Goal: Task Accomplishment & Management: Complete application form

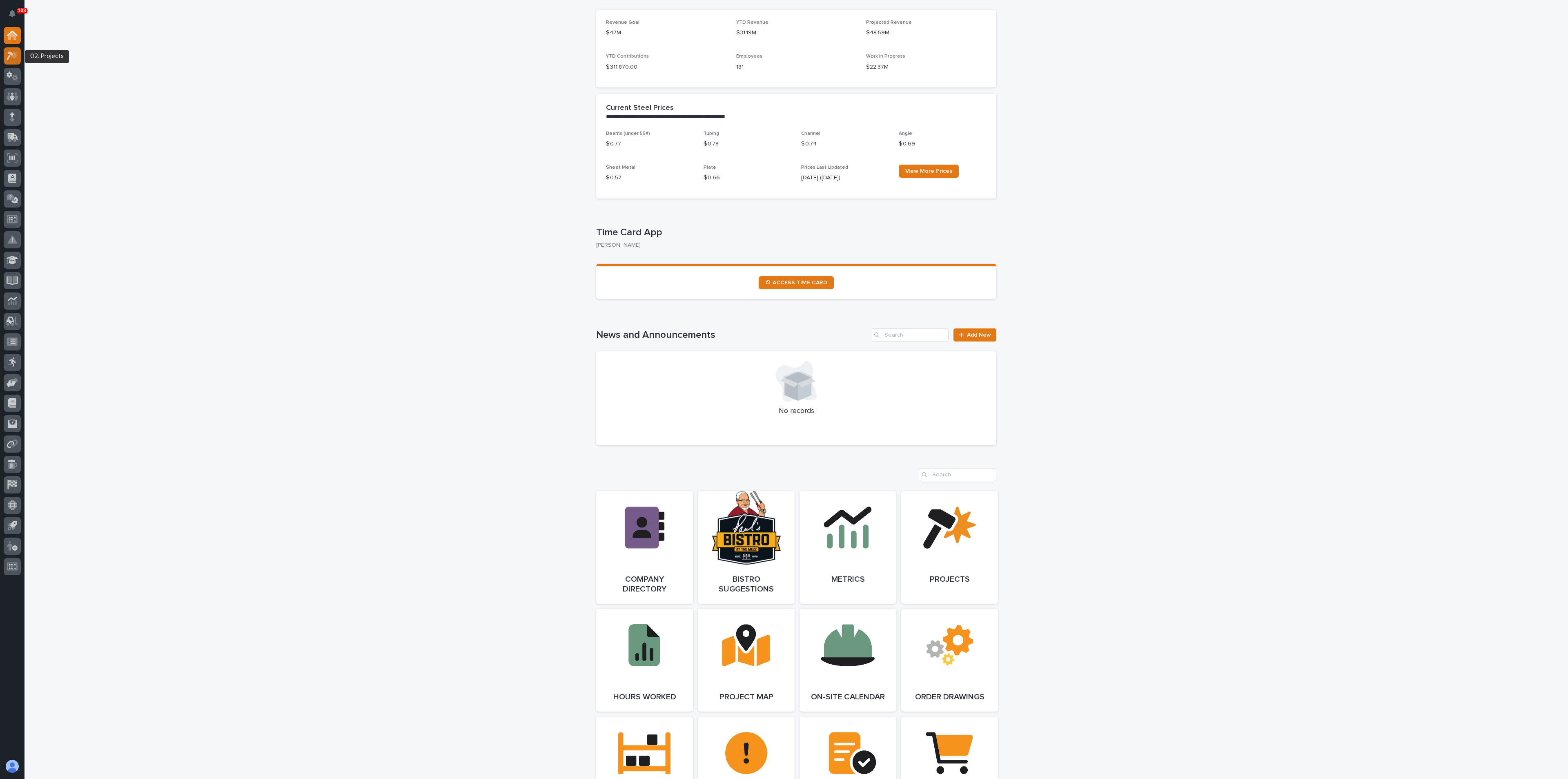
click at [15, 57] on icon at bounding box center [12, 55] width 12 height 9
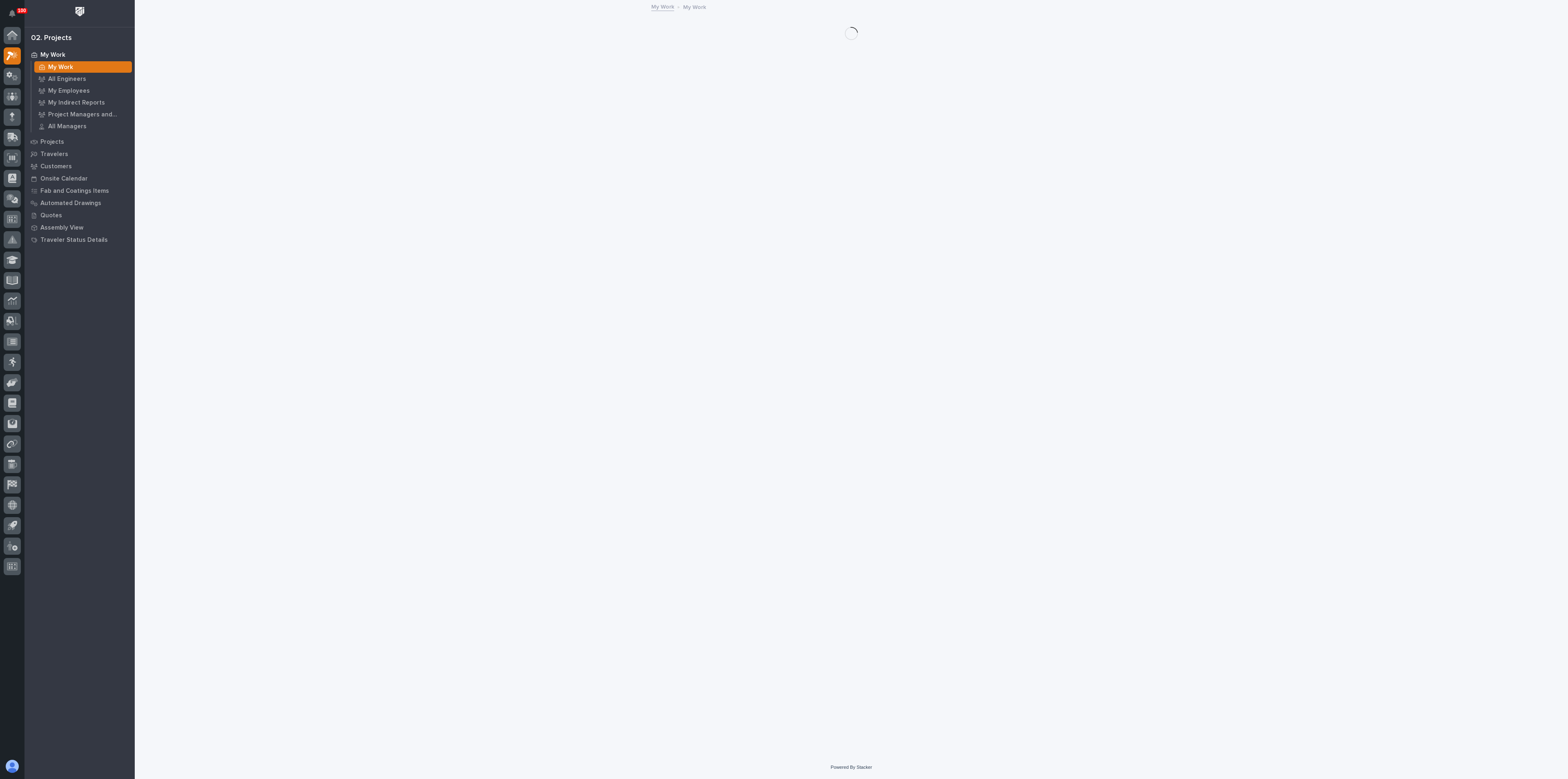
click at [65, 68] on p "My Work" at bounding box center [60, 68] width 25 height 7
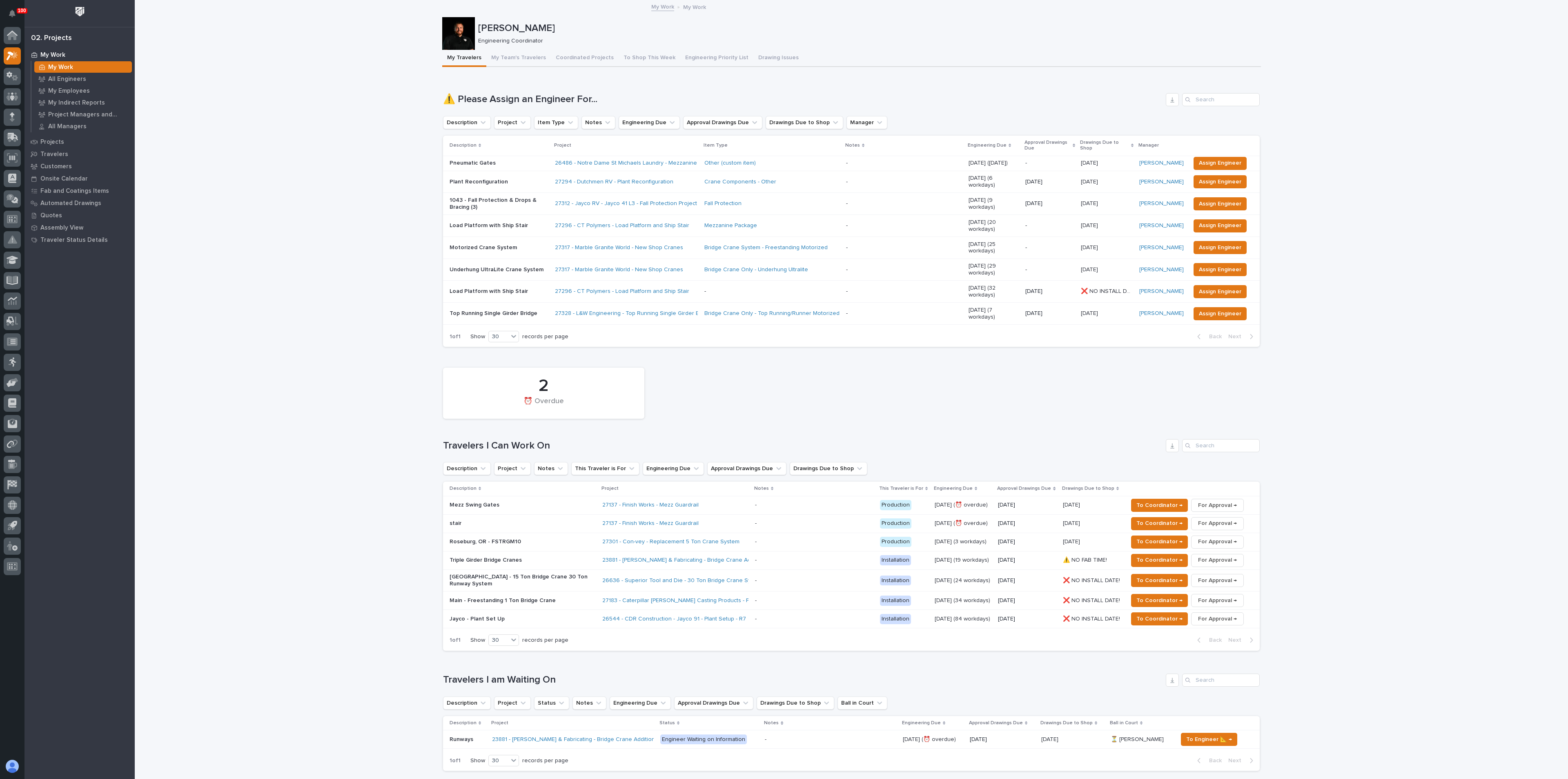
click at [517, 163] on p "Pneumatic Gates" at bounding box center [499, 163] width 99 height 7
click at [1226, 160] on span "Assign Engineer" at bounding box center [1220, 163] width 43 height 10
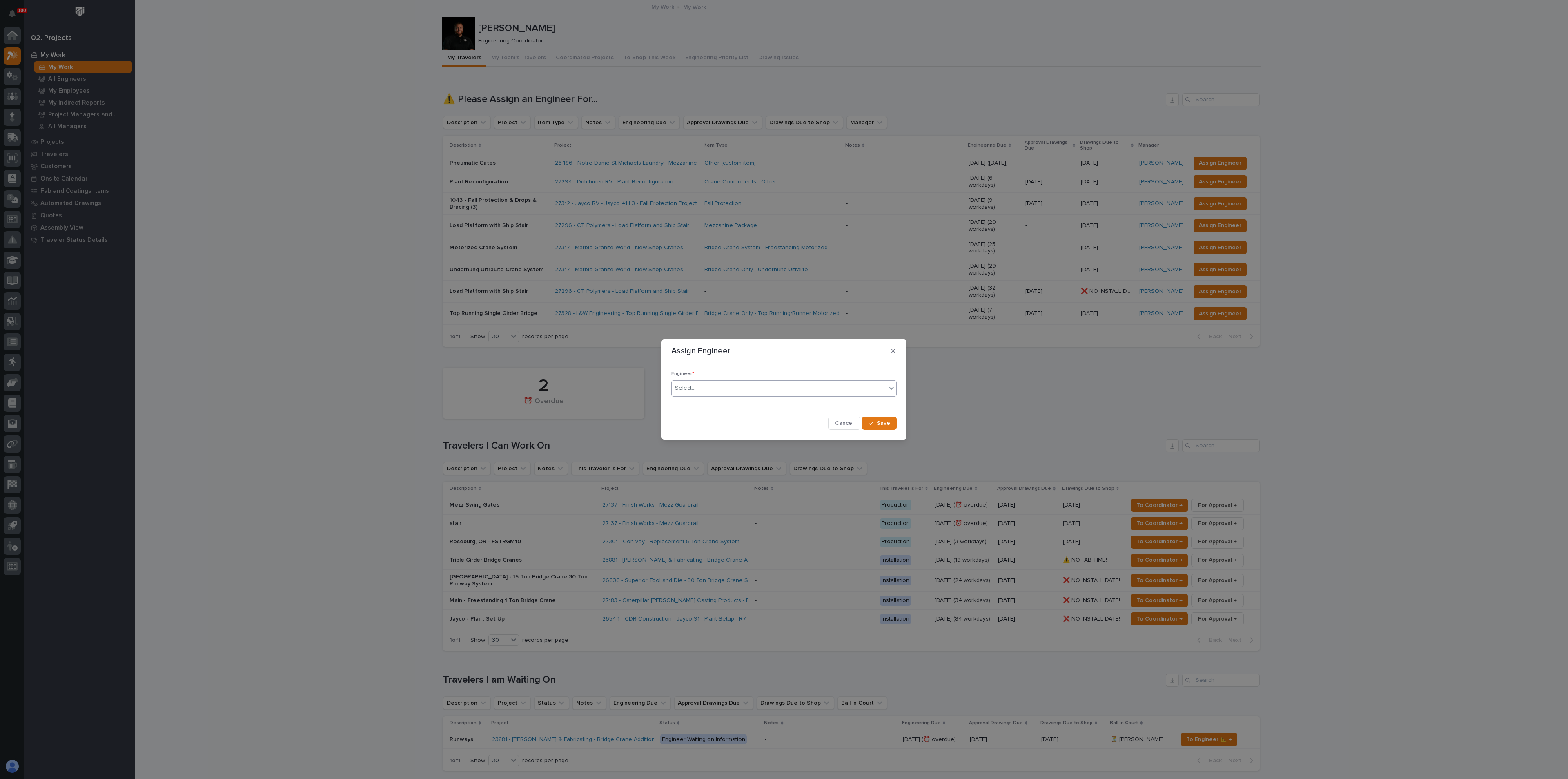
click at [730, 381] on div "Select..." at bounding box center [784, 389] width 225 height 16
type input "****"
click at [895, 421] on button "Save" at bounding box center [879, 423] width 35 height 13
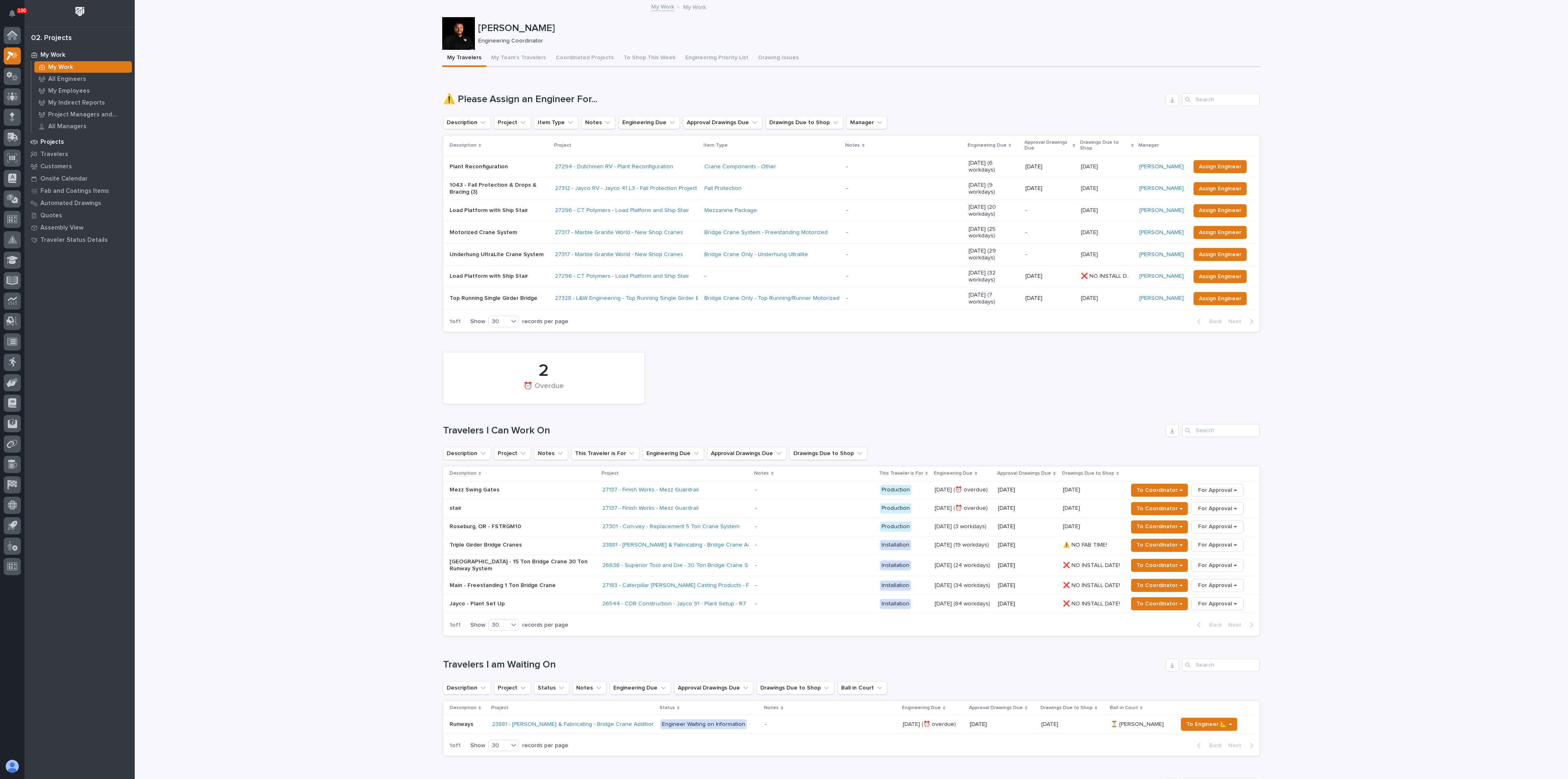
click at [57, 142] on p "Projects" at bounding box center [52, 142] width 24 height 7
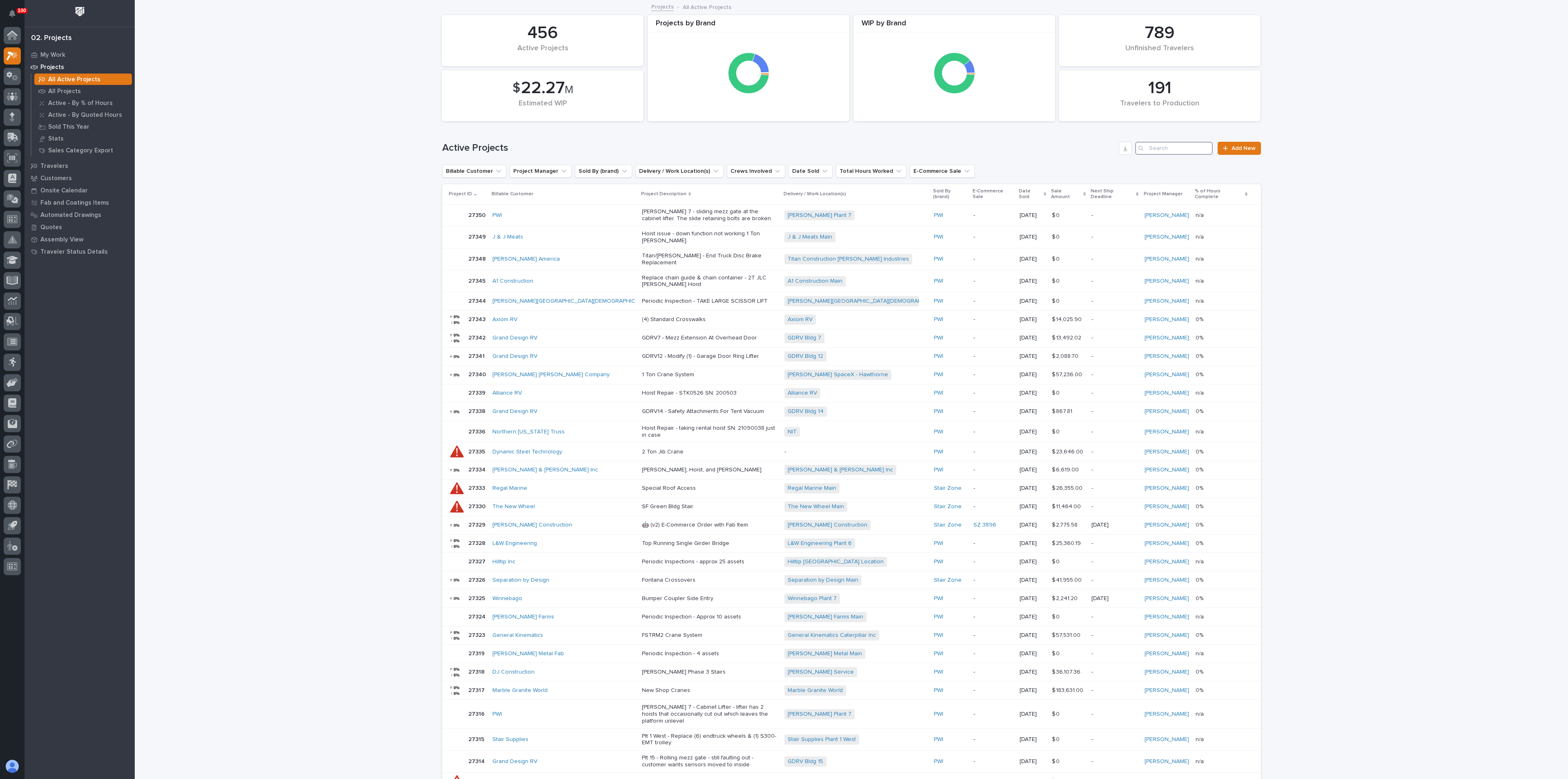
click at [1154, 145] on input "Search" at bounding box center [1174, 148] width 77 height 13
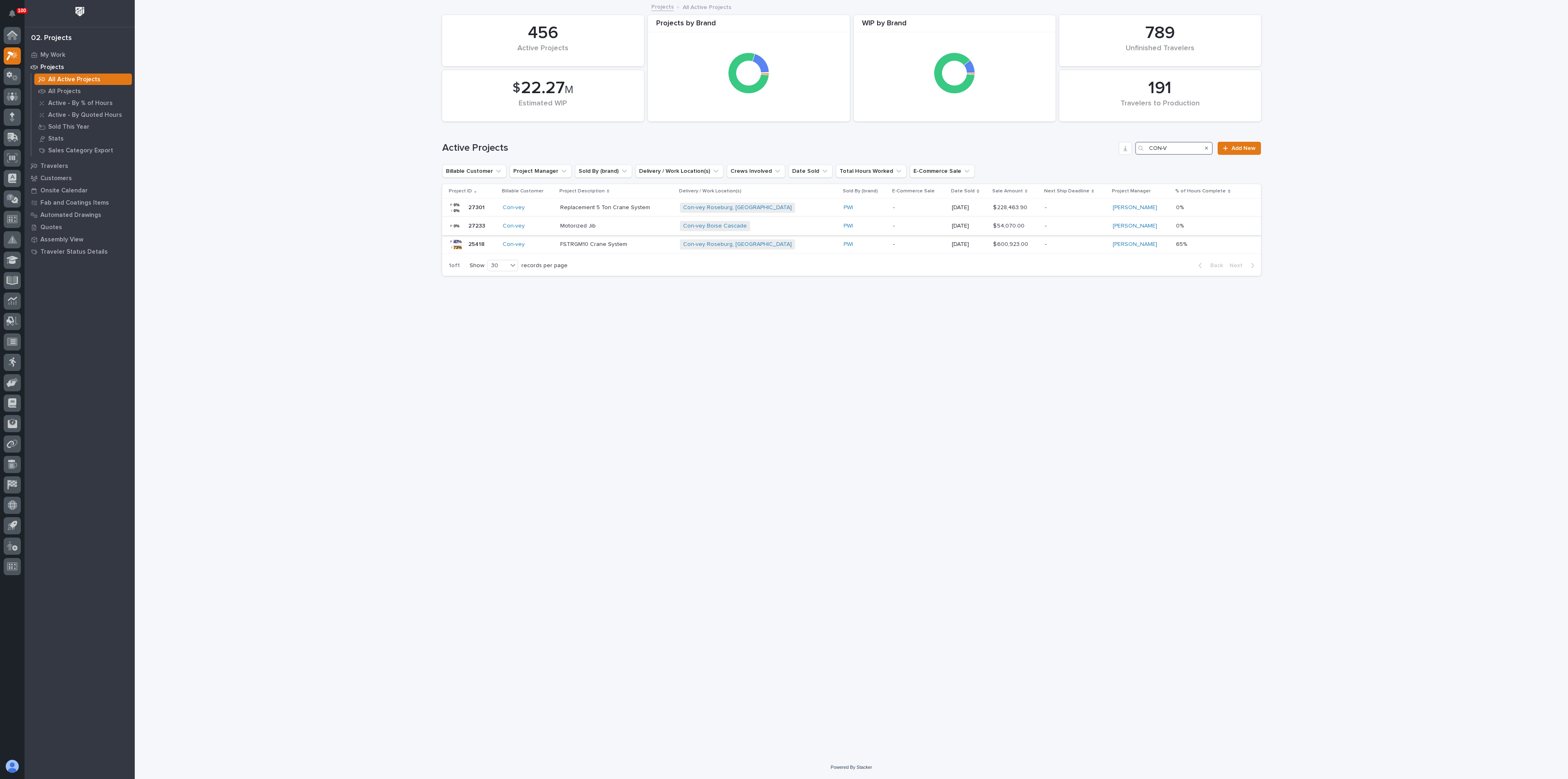
type input "CON-V"
click at [584, 228] on p "Motorized Jib" at bounding box center [617, 226] width 113 height 7
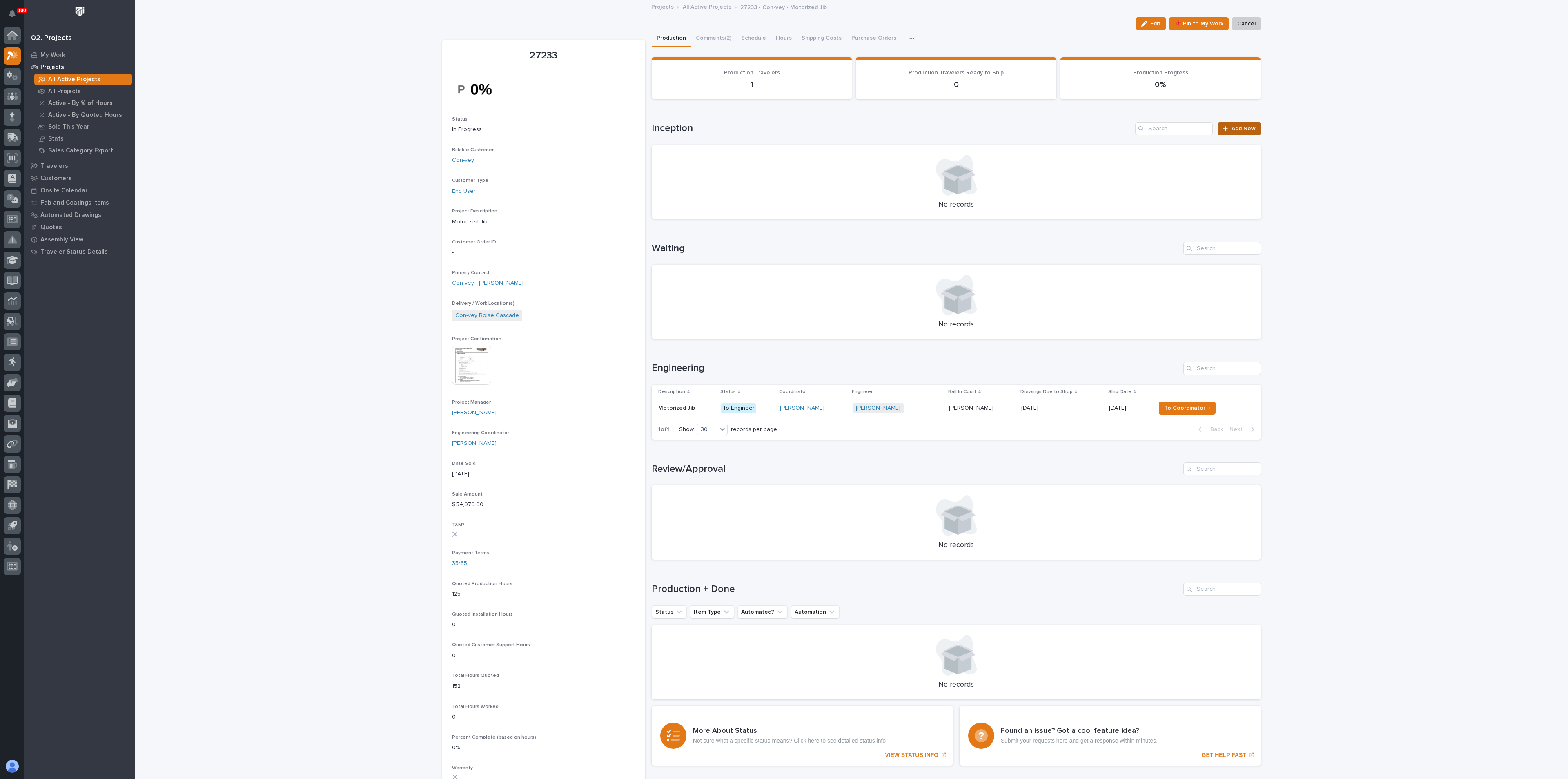
click at [1240, 127] on span "Add New" at bounding box center [1244, 129] width 24 height 5
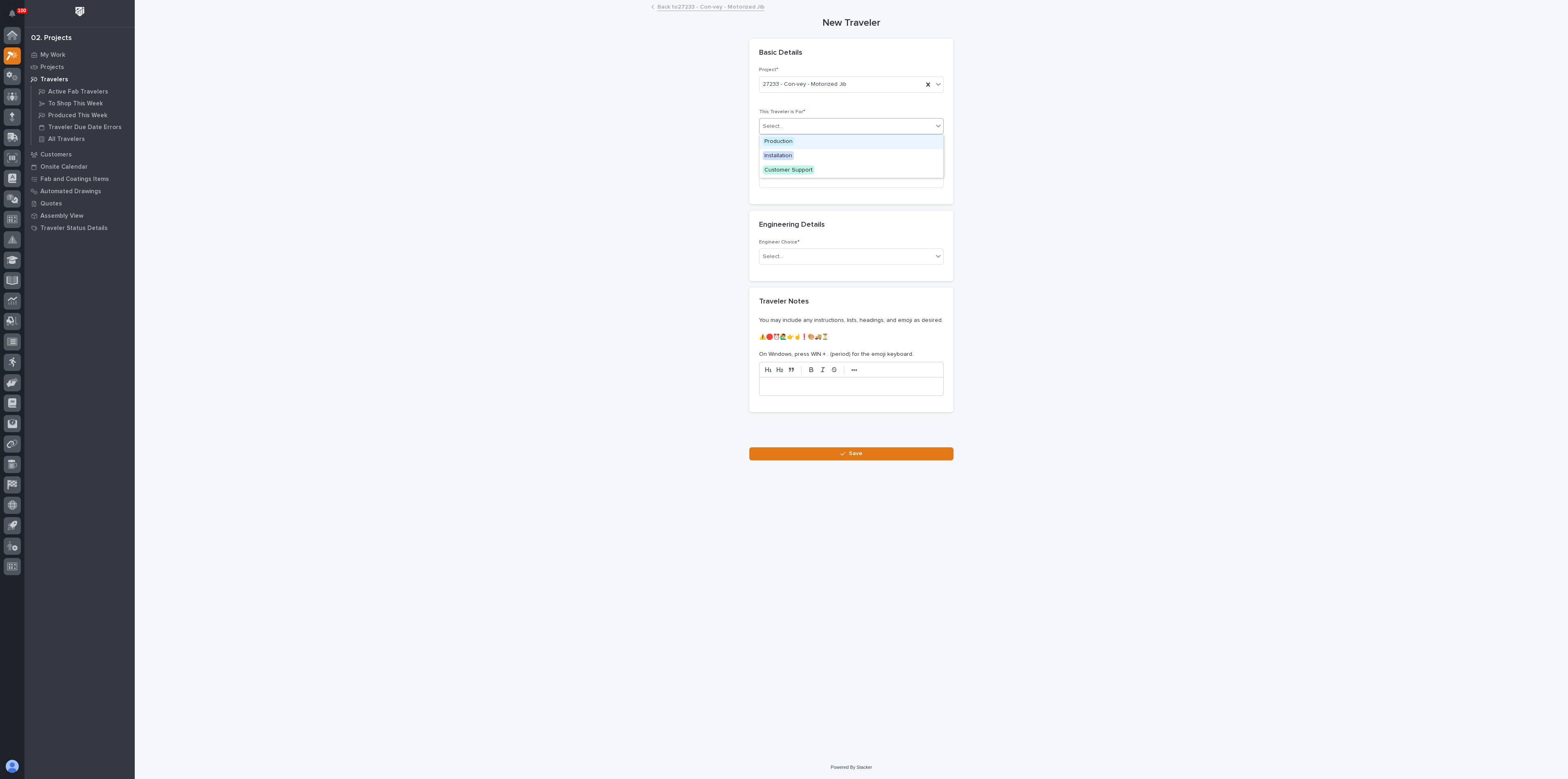
drag, startPoint x: 793, startPoint y: 119, endPoint x: 786, endPoint y: 132, distance: 14.8
click at [793, 120] on div "Select..." at bounding box center [846, 127] width 173 height 13
click at [786, 141] on span "Production" at bounding box center [779, 141] width 32 height 9
click at [785, 181] on input at bounding box center [851, 180] width 184 height 16
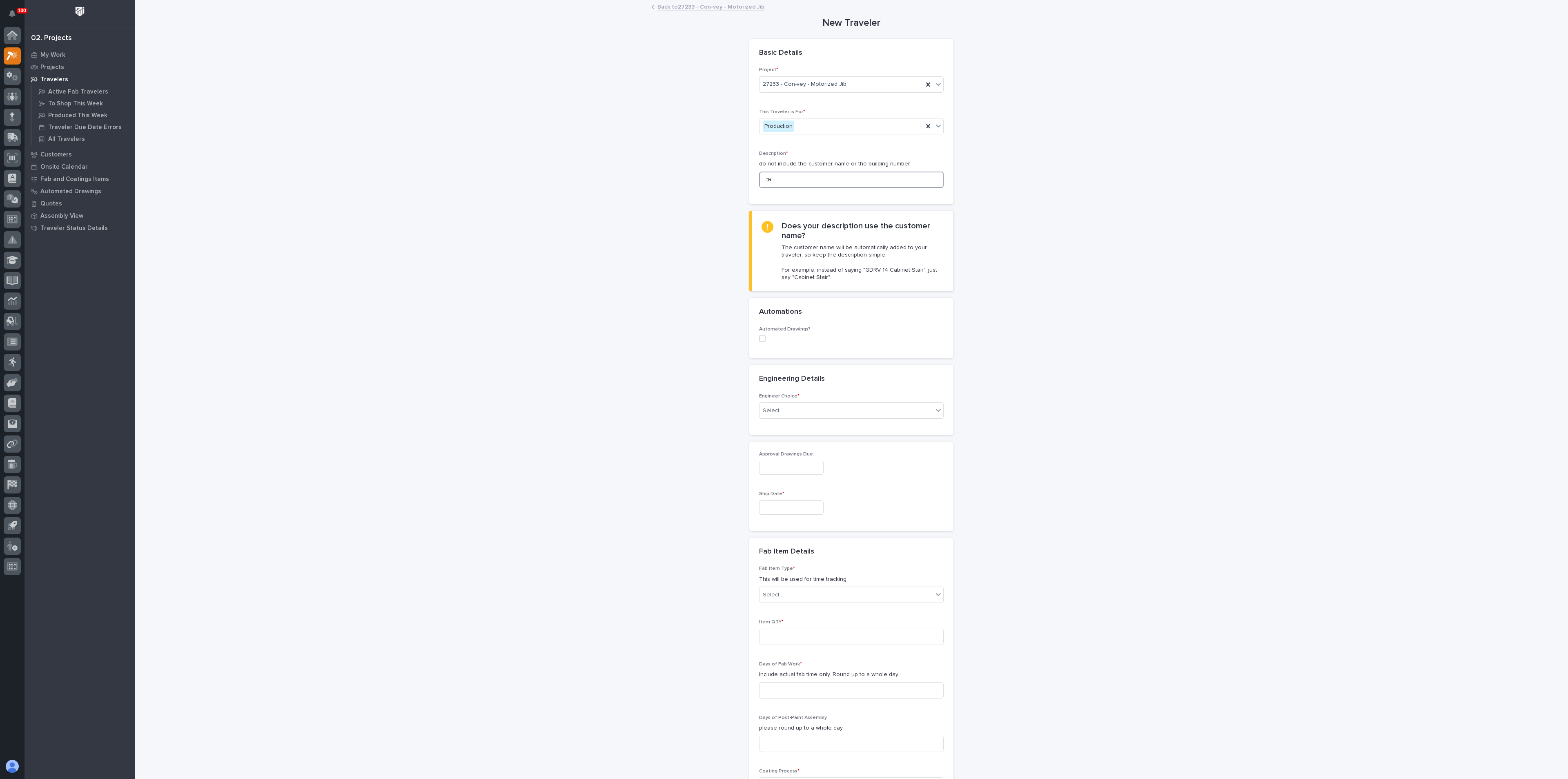
type input "t"
drag, startPoint x: 776, startPoint y: 182, endPoint x: 755, endPoint y: 191, distance: 22.8
click at [759, 191] on div "Description * do not include the customer name or the building number TRIAL JIB…" at bounding box center [851, 173] width 184 height 44
type input "TEST JIB COLUMN"
click at [769, 407] on div "Select..." at bounding box center [773, 411] width 21 height 9
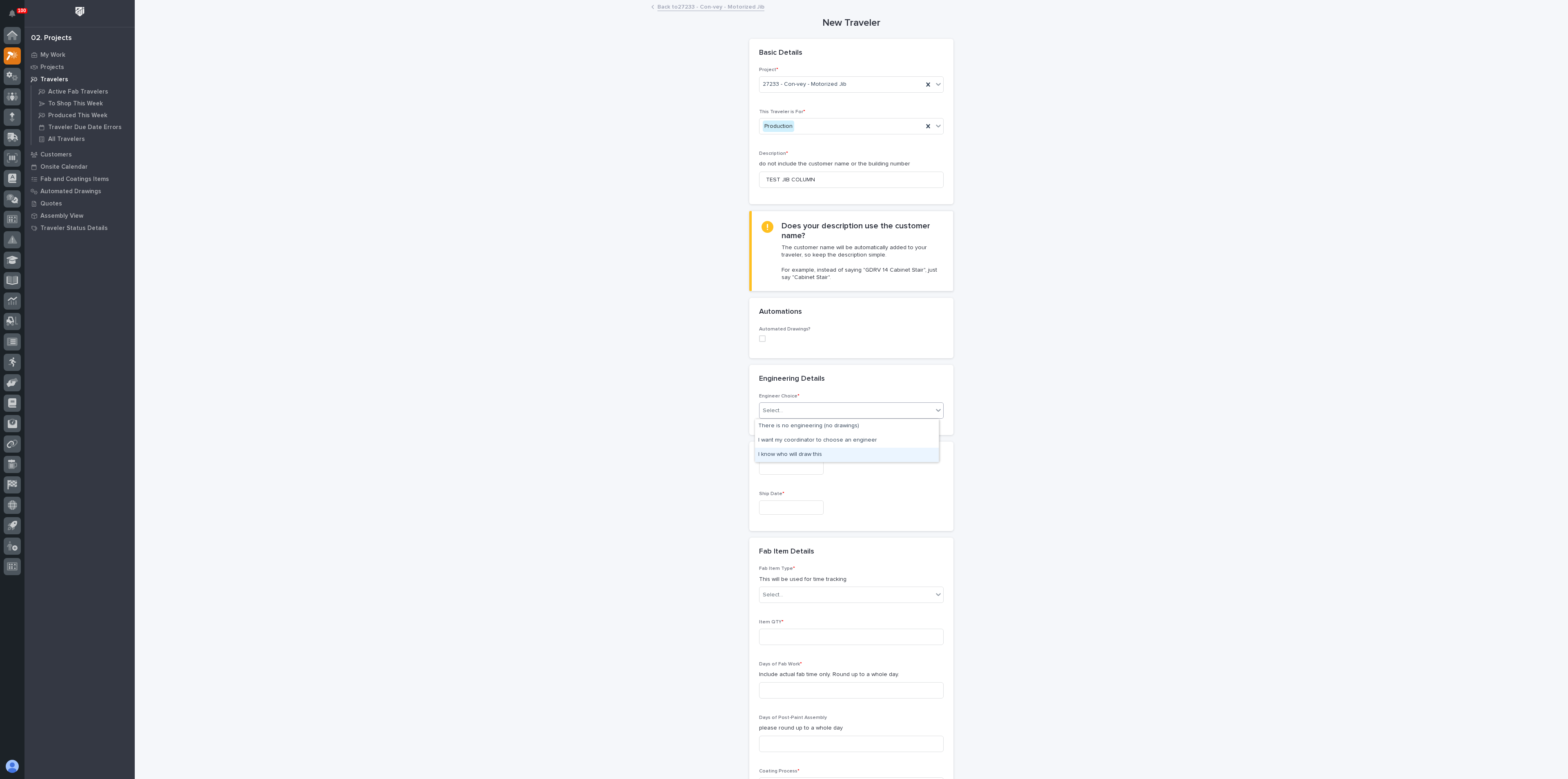
click at [777, 453] on div "I know who will draw this" at bounding box center [847, 454] width 184 height 14
click at [776, 549] on div "Select..." at bounding box center [773, 546] width 21 height 9
type input "*"
type input "****"
click at [784, 563] on div "[PERSON_NAME]" at bounding box center [847, 561] width 184 height 14
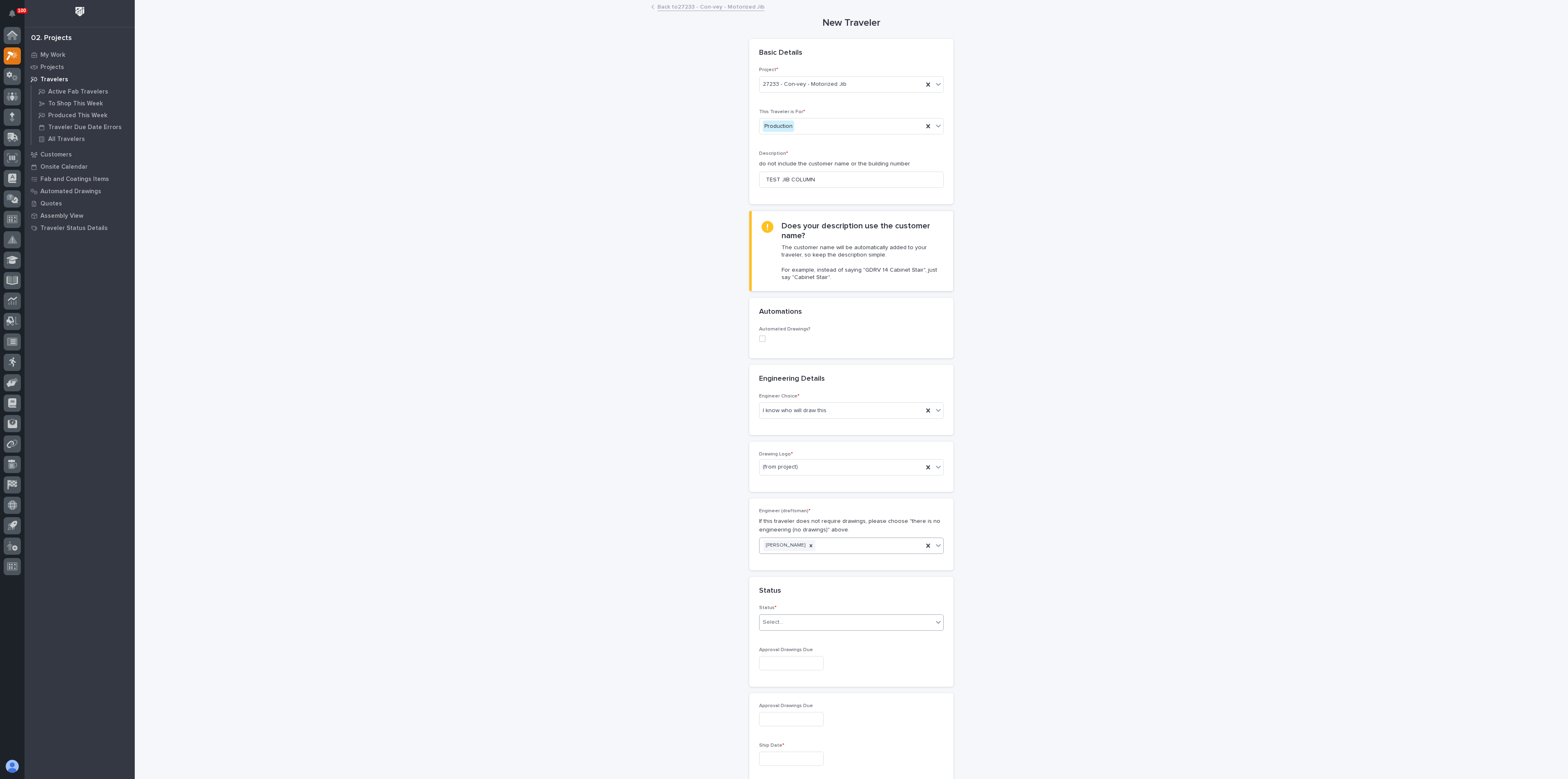
click at [775, 628] on div "Select..." at bounding box center [846, 622] width 173 height 13
click at [805, 683] on div "Coordinator Review" at bounding box center [847, 681] width 184 height 14
click at [684, 667] on div "**********" at bounding box center [852, 647] width 819 height 1294
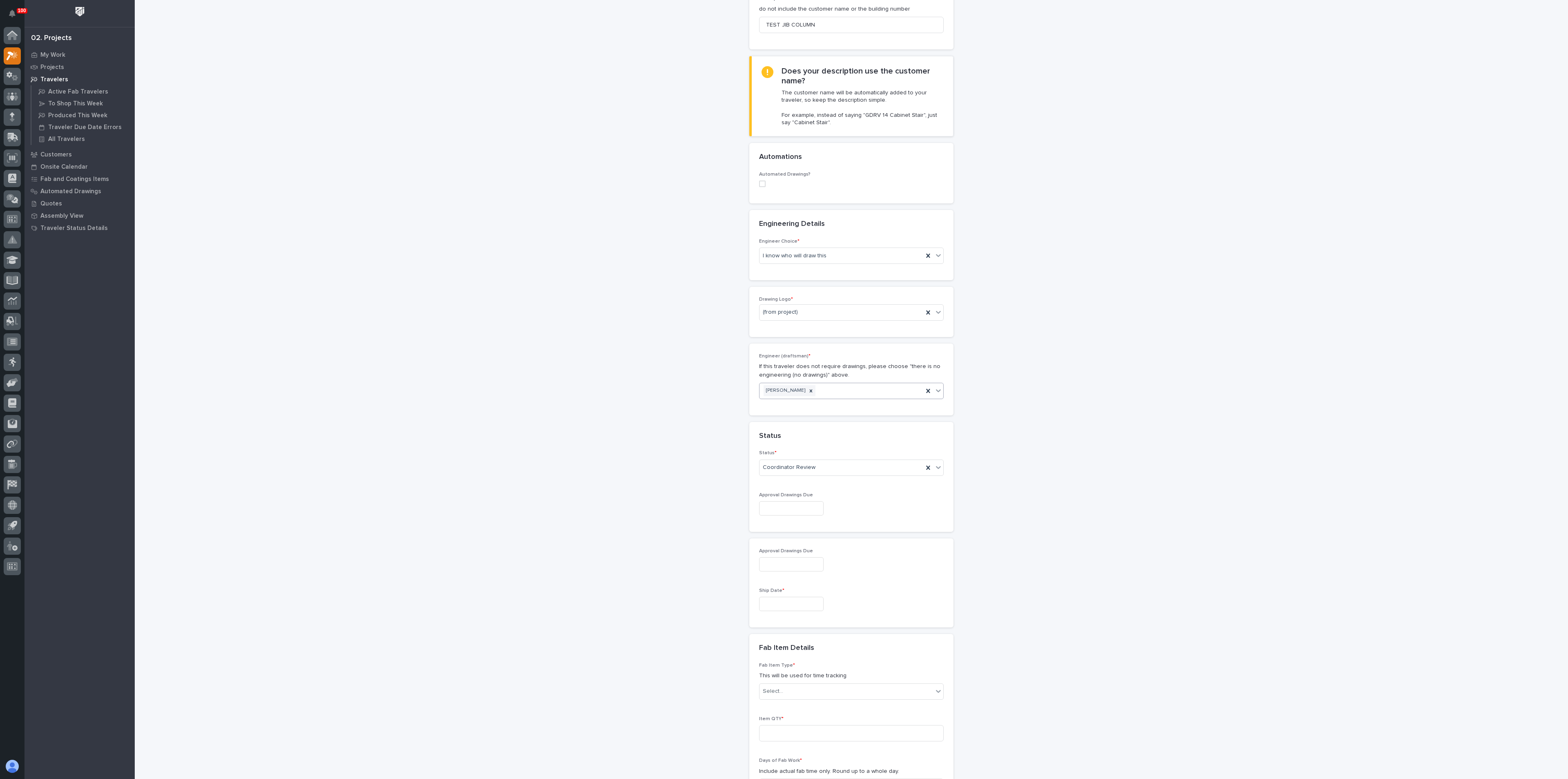
scroll to position [245, 0]
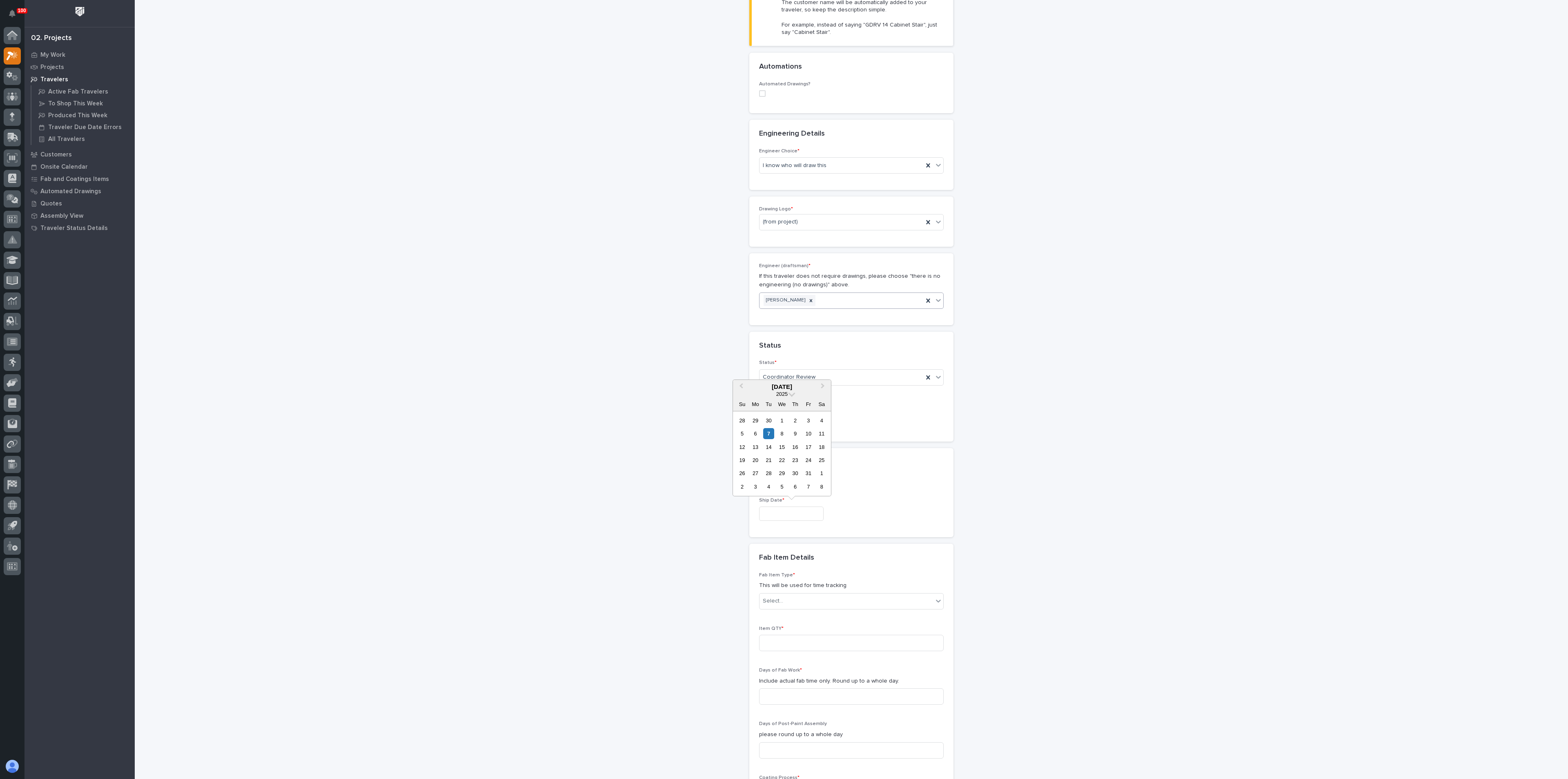
click at [782, 510] on input "text" at bounding box center [791, 513] width 65 height 14
click at [769, 460] on div "21" at bounding box center [769, 460] width 11 height 11
type input "**********"
click at [708, 478] on div "**********" at bounding box center [852, 403] width 819 height 1294
click at [808, 602] on div "Select..." at bounding box center [846, 601] width 173 height 13
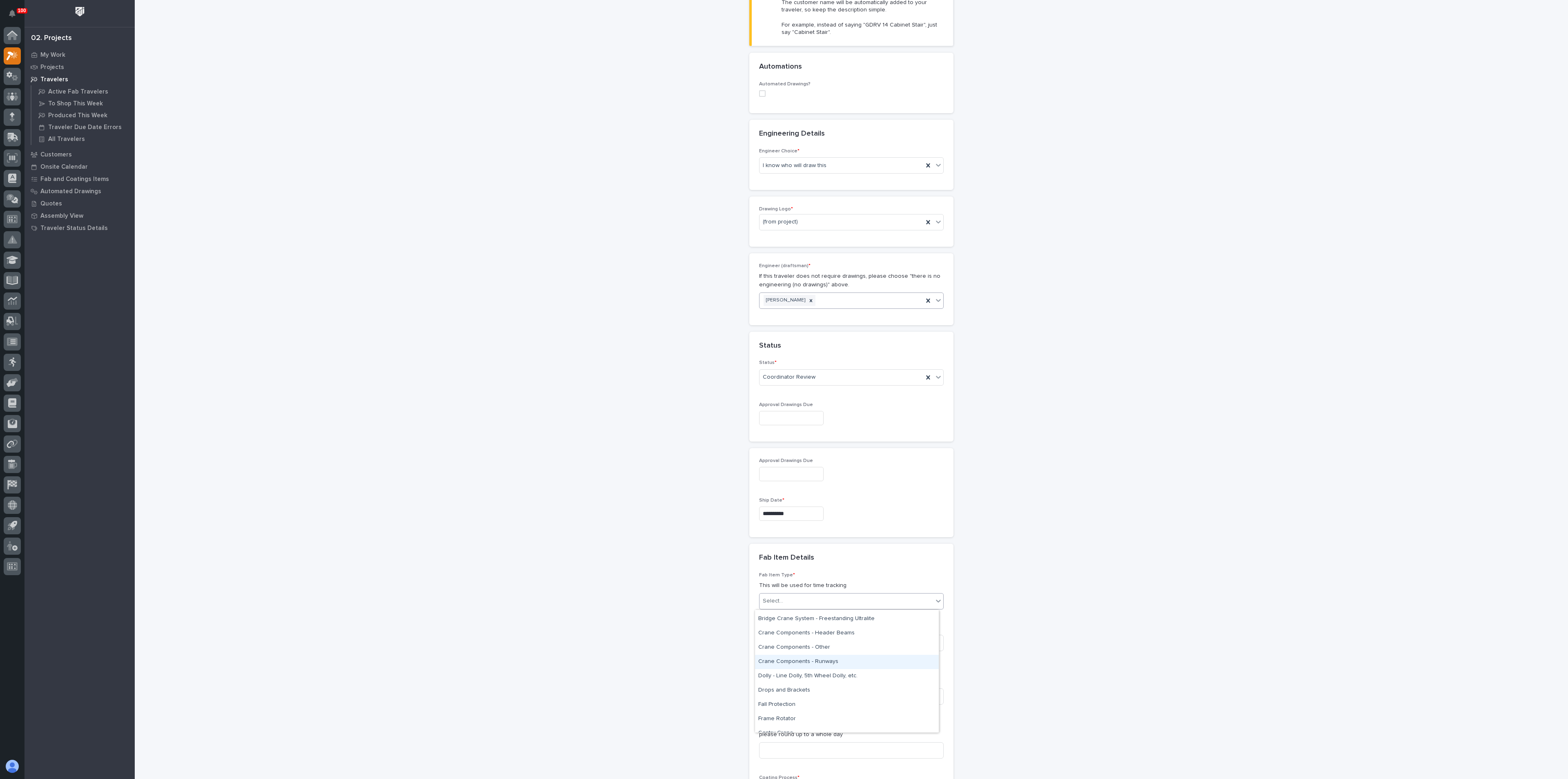
scroll to position [122, 0]
click at [789, 708] on div "Crane Components - Other" at bounding box center [847, 708] width 184 height 14
click at [791, 652] on div "Item QTY *" at bounding box center [851, 642] width 184 height 32
type input "1"
click at [672, 644] on div "**********" at bounding box center [852, 403] width 819 height 1294
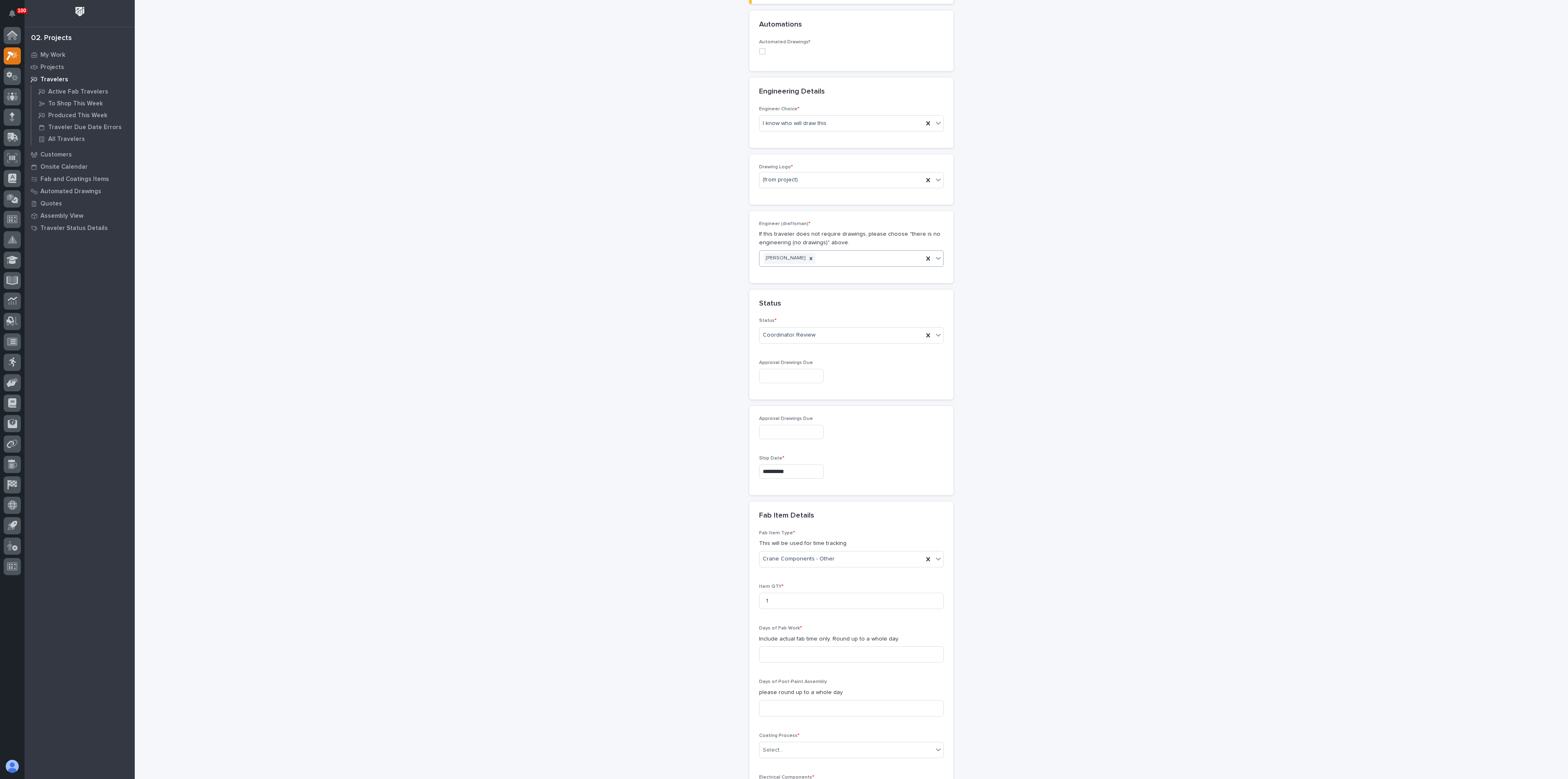
scroll to position [306, 0]
click at [769, 633] on input at bounding box center [851, 635] width 184 height 16
type input "1"
click at [664, 649] on div "**********" at bounding box center [852, 341] width 819 height 1294
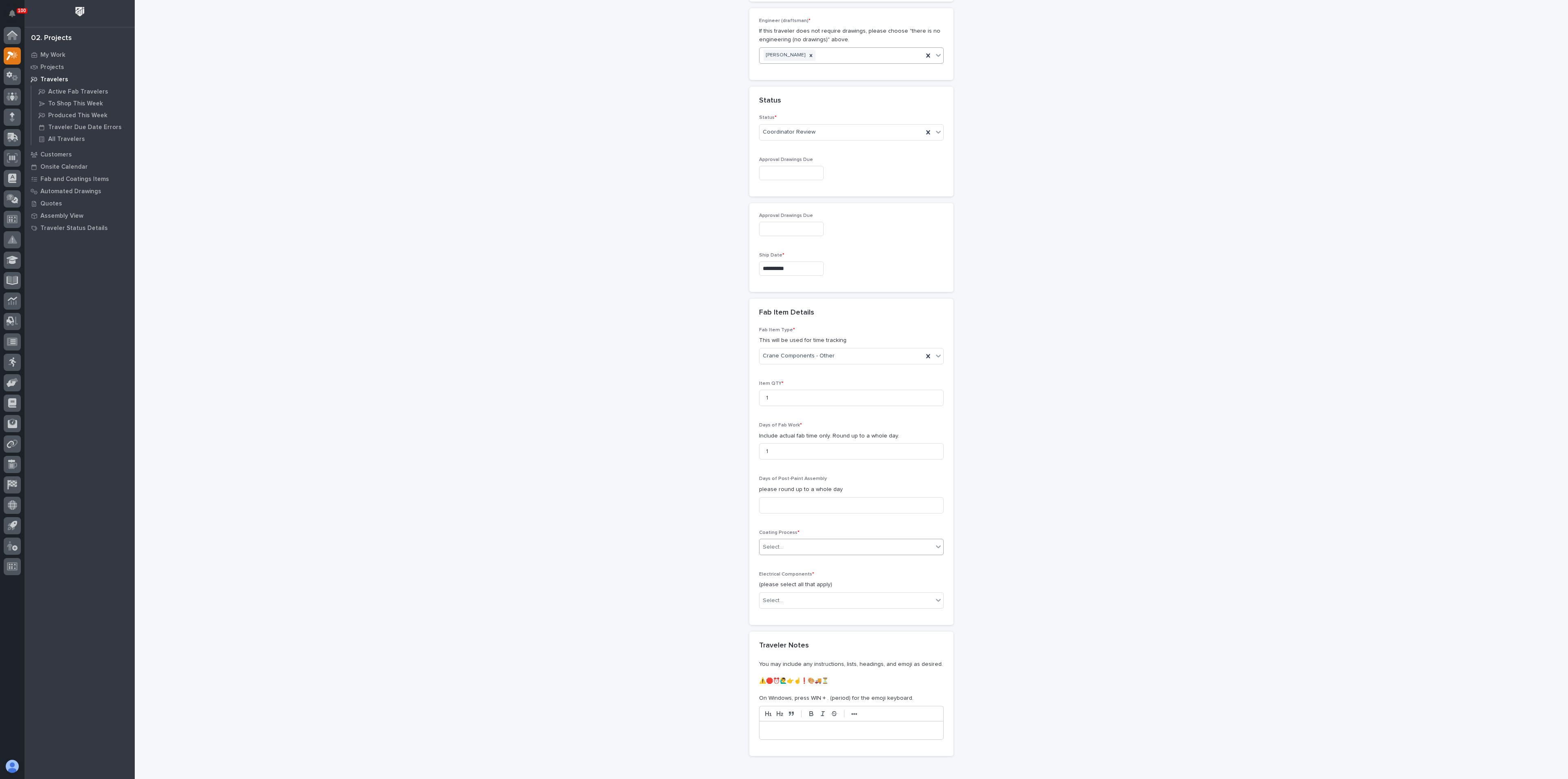
click at [800, 548] on div "Select..." at bounding box center [846, 548] width 173 height 13
click at [772, 593] on div "No Paint" at bounding box center [847, 591] width 184 height 14
click at [667, 594] on div "**********" at bounding box center [852, 157] width 819 height 1294
click at [793, 597] on div "Select..." at bounding box center [846, 601] width 173 height 13
click at [763, 618] on div "None" at bounding box center [847, 616] width 184 height 14
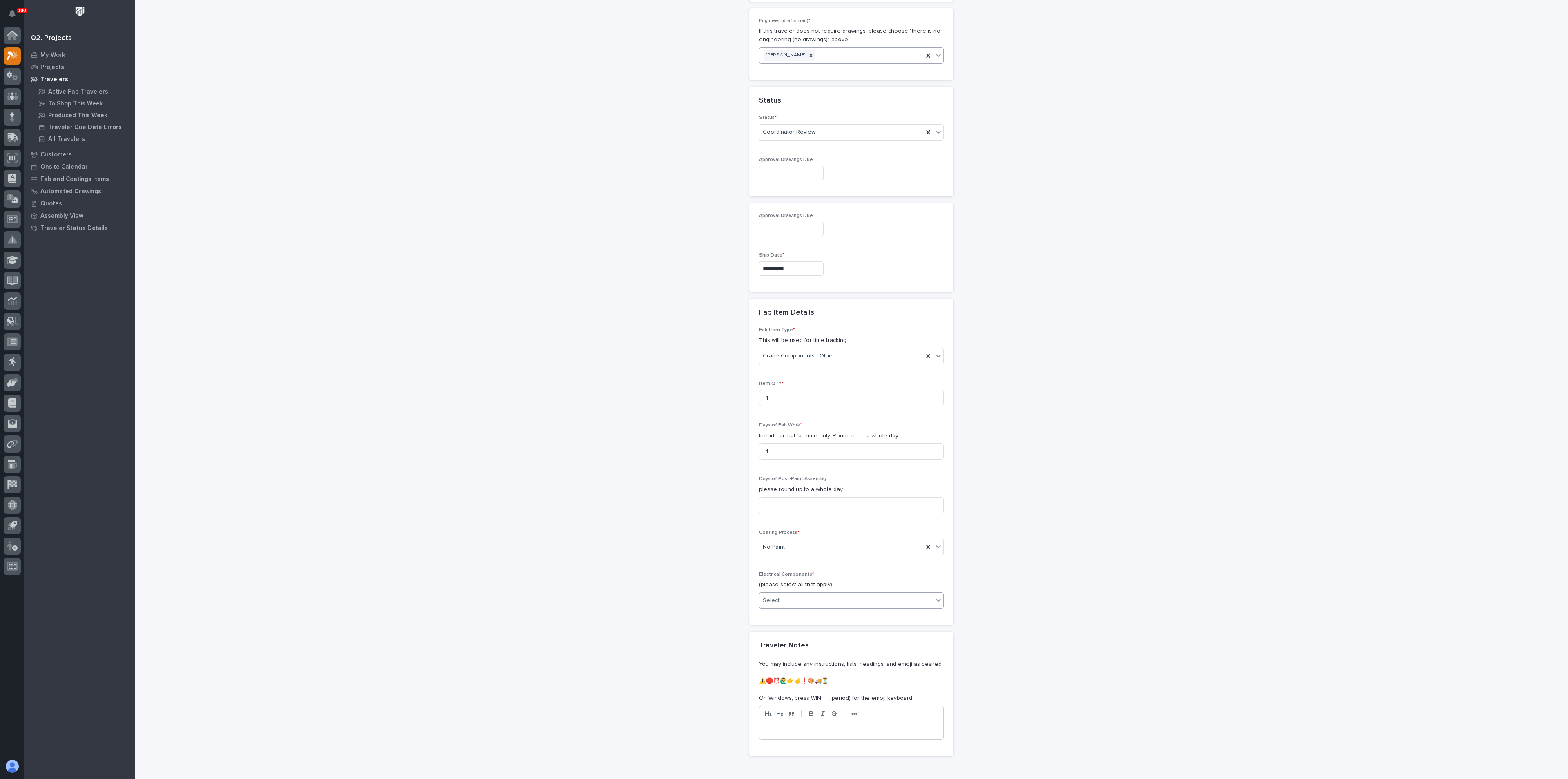
click at [694, 624] on div "**********" at bounding box center [852, 157] width 819 height 1294
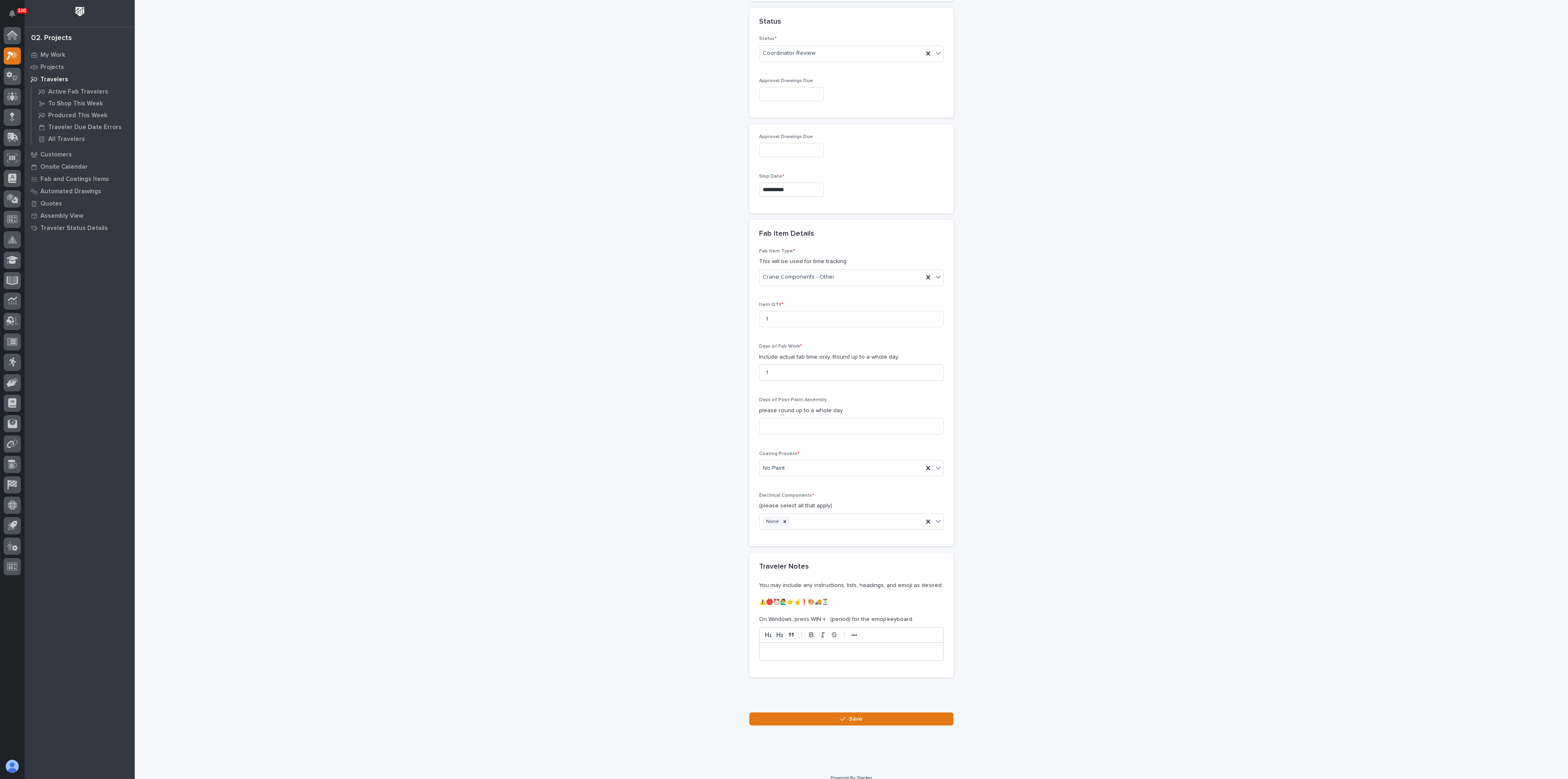
scroll to position [579, 0]
click at [849, 711] on span "Save" at bounding box center [856, 709] width 13 height 7
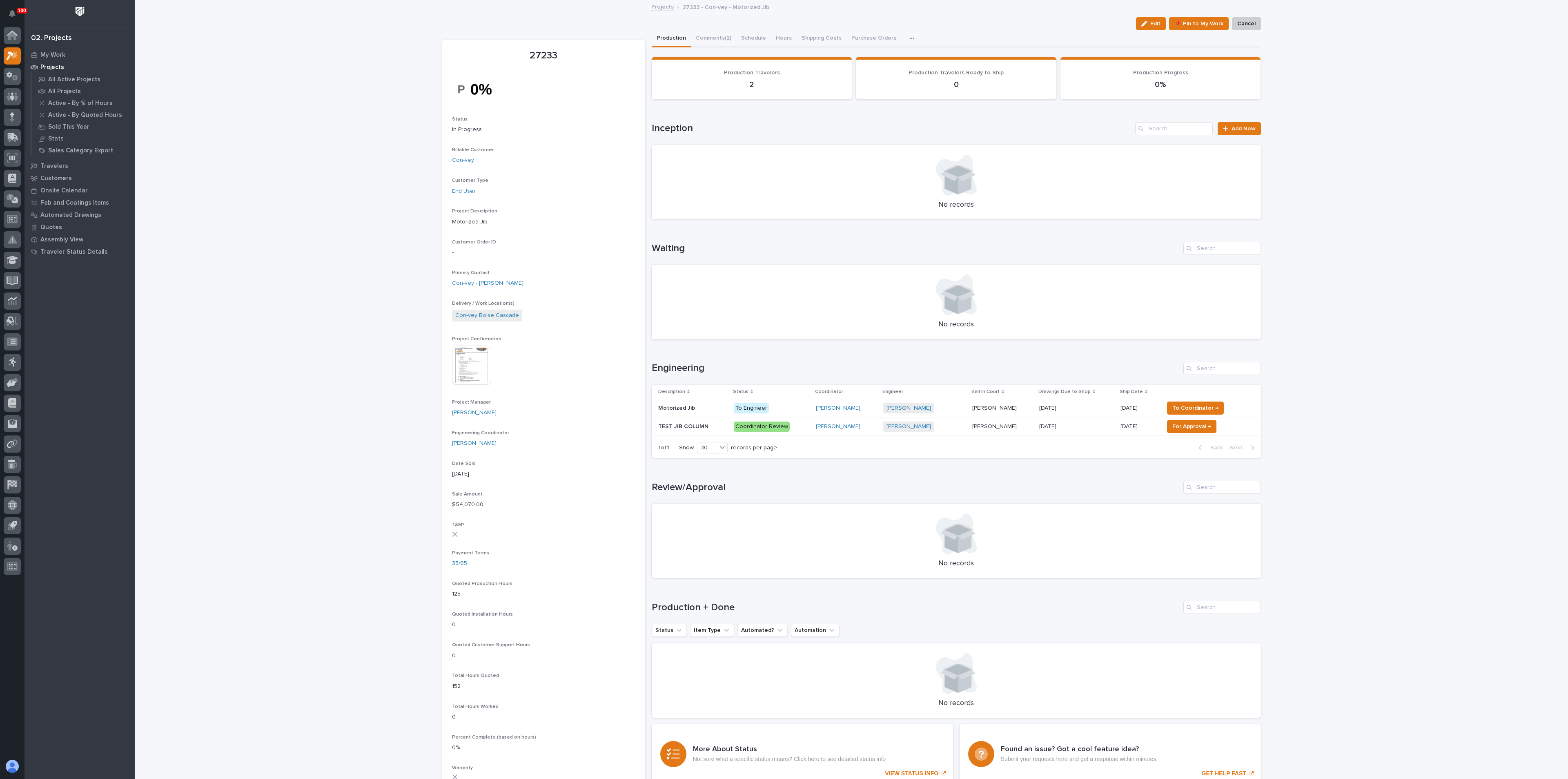
click at [677, 423] on p "TEST JIB COLUMN" at bounding box center [684, 426] width 52 height 9
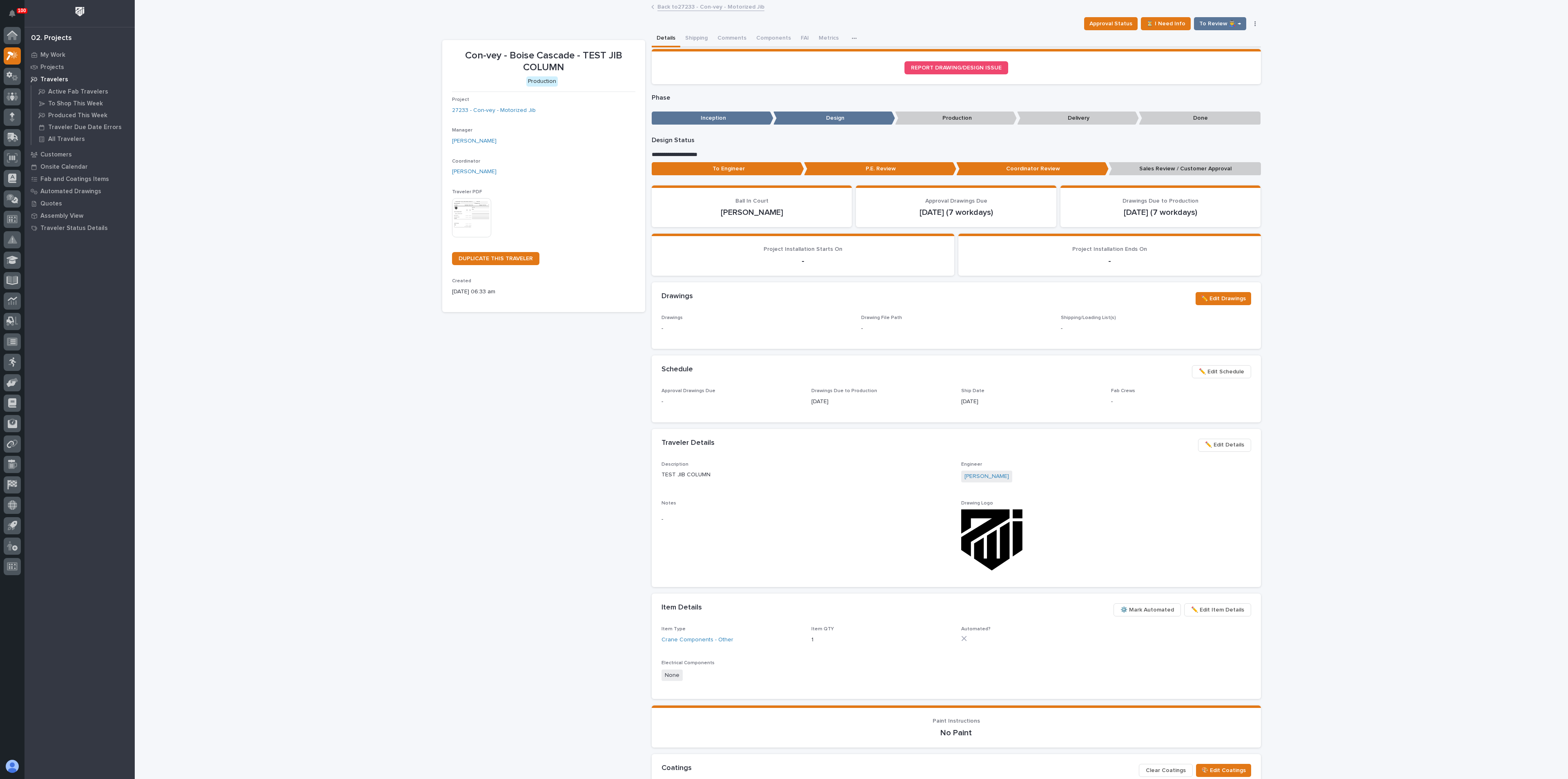
click at [1214, 445] on span "✏️ Edit Details" at bounding box center [1225, 445] width 39 height 10
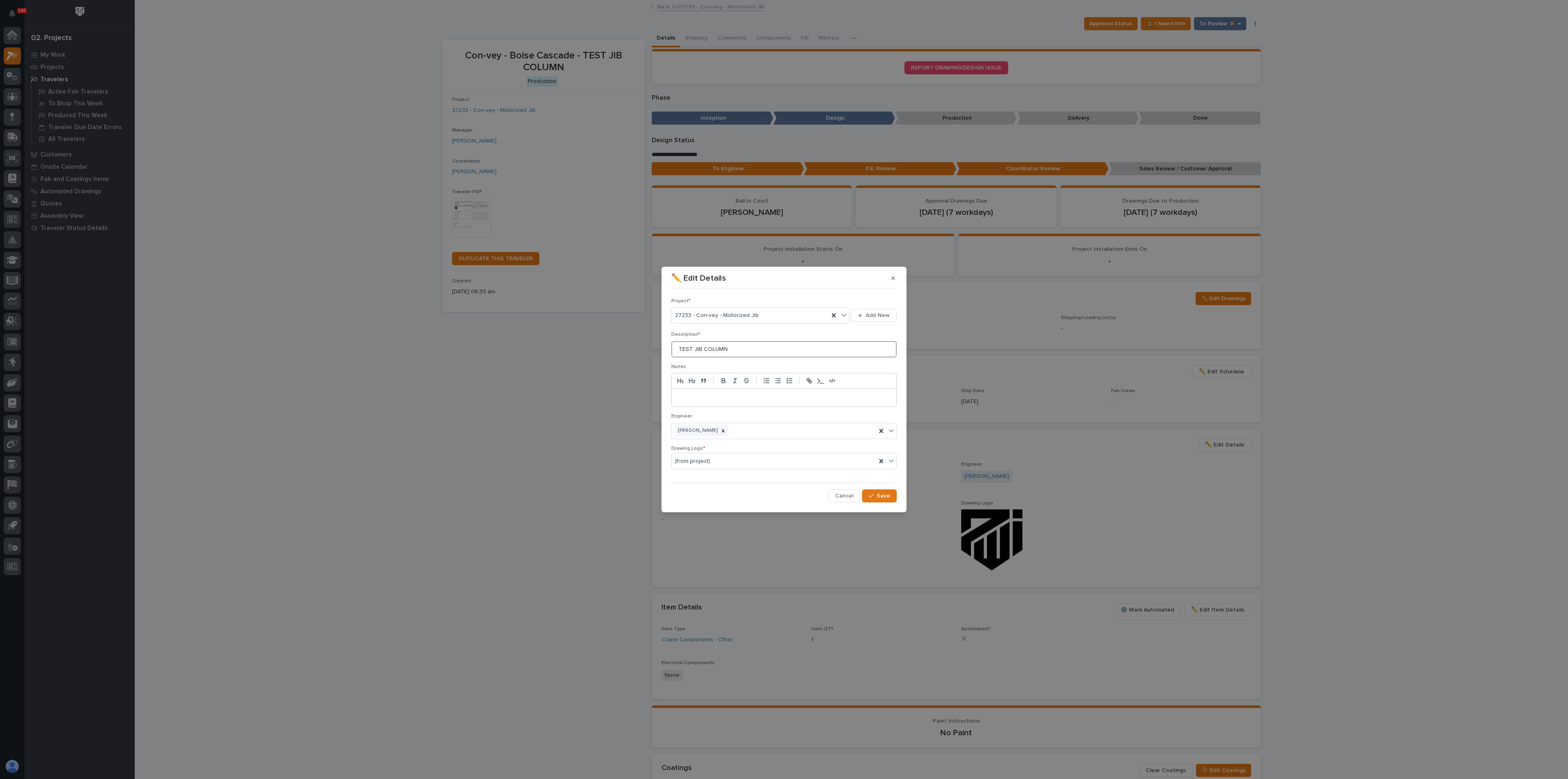
drag, startPoint x: 690, startPoint y: 351, endPoint x: 665, endPoint y: 356, distance: 25.5
click at [665, 356] on section "✏️ Edit Details Project * 27233 - Con-vey - Motorized Jib Add New Description *…" at bounding box center [784, 389] width 245 height 245
type input "TRIAL JIB COLUMN"
click at [879, 494] on span "Save" at bounding box center [883, 496] width 13 height 7
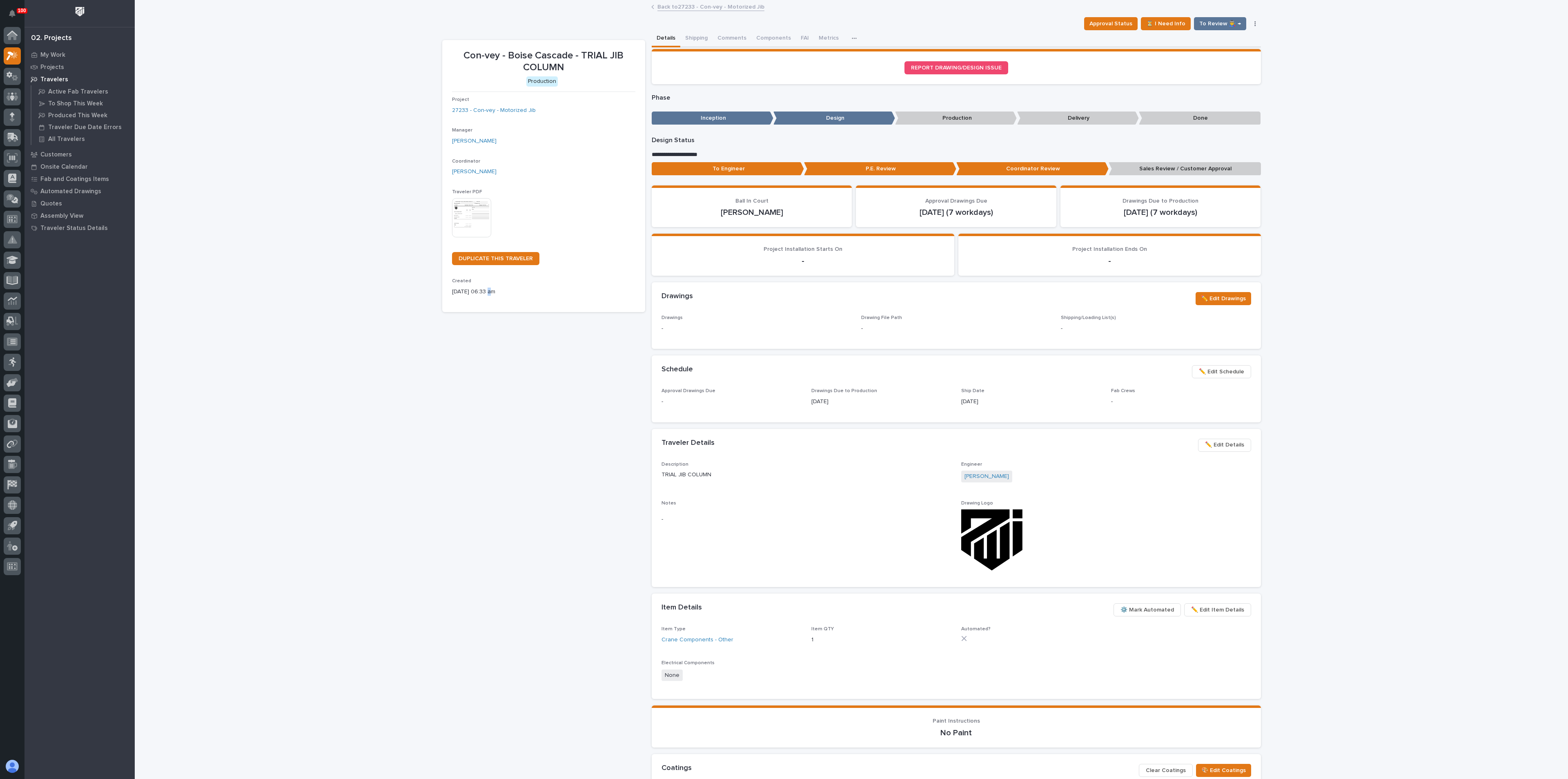
click at [485, 448] on div "Con-vey - Boise Cascade - TRIAL JIB COLUMN Production Project 27233 - Con-vey -…" at bounding box center [544, 460] width 203 height 841
click at [488, 210] on div "This file cannot be opened Download File" at bounding box center [544, 218] width 183 height 41
click at [481, 217] on img at bounding box center [472, 217] width 39 height 39
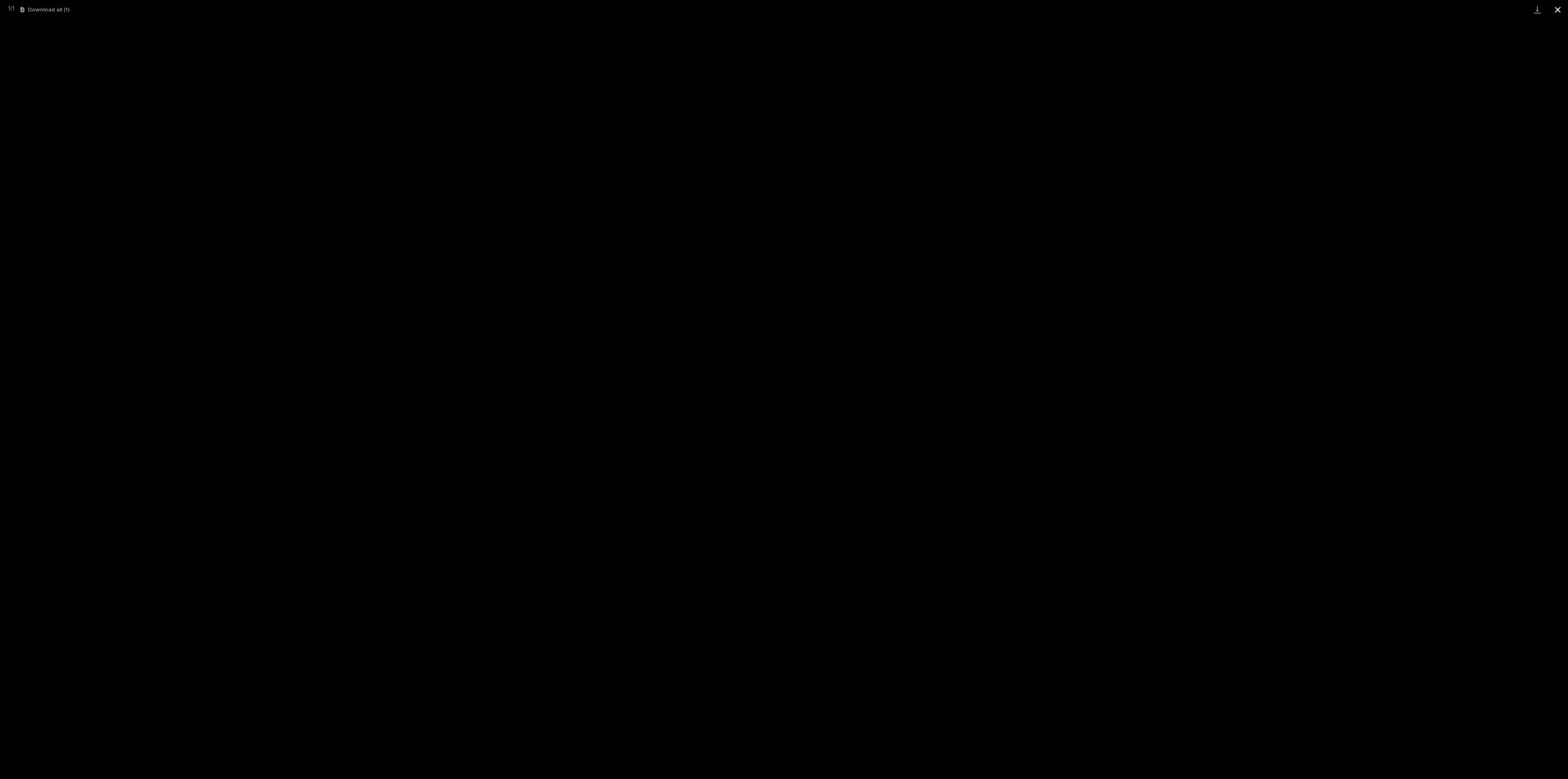
drag, startPoint x: 1559, startPoint y: 7, endPoint x: 1550, endPoint y: 12, distance: 10.3
click at [1560, 7] on button "Close gallery" at bounding box center [1558, 10] width 21 height 19
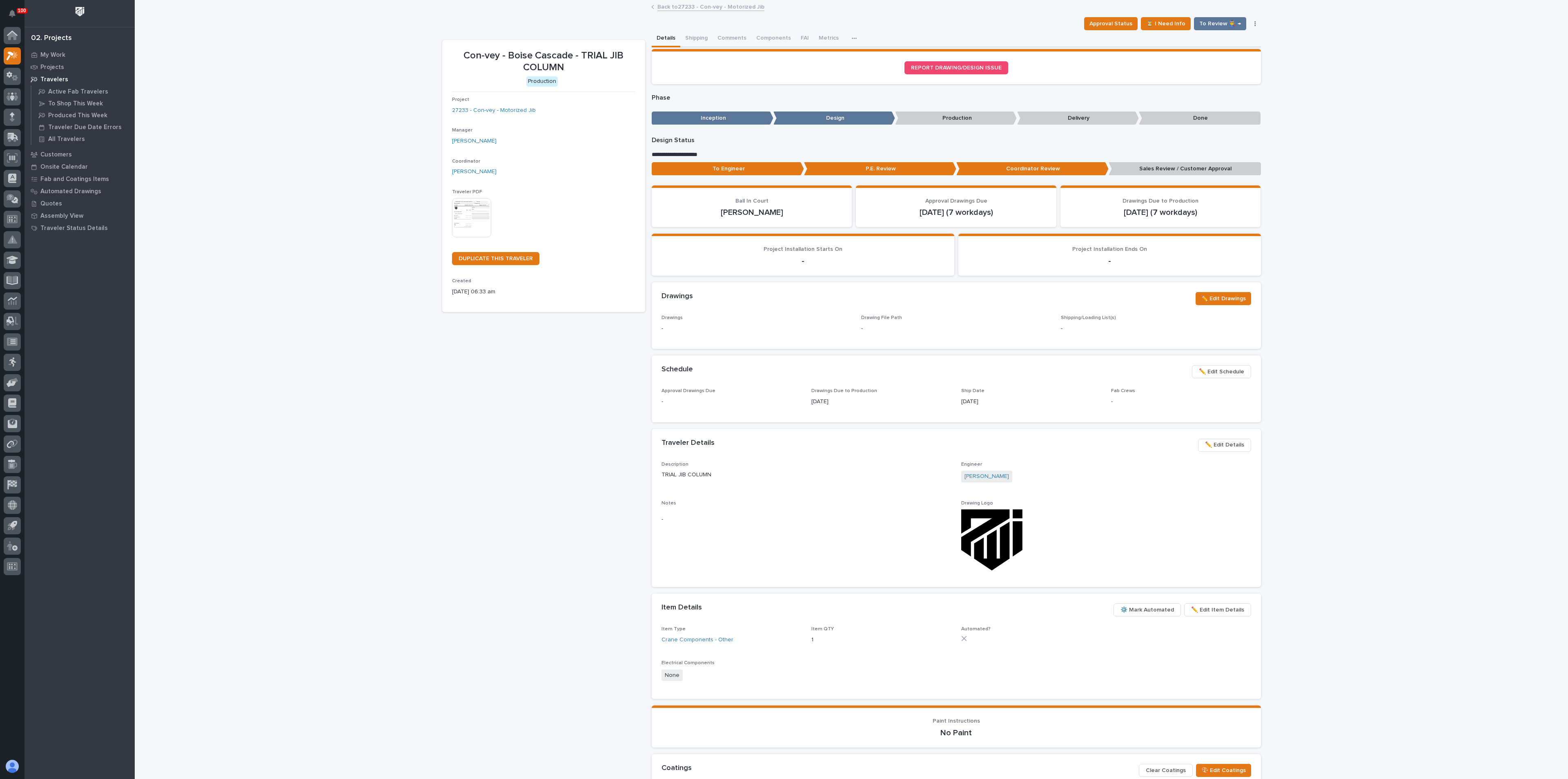
drag, startPoint x: 527, startPoint y: 448, endPoint x: 522, endPoint y: 456, distance: 9.4
click at [526, 448] on div "Con-vey - Boise Cascade - TRIAL JIB COLUMN Production Project 27233 - Con-vey -…" at bounding box center [544, 460] width 203 height 841
drag, startPoint x: 505, startPoint y: 450, endPoint x: 454, endPoint y: 462, distance: 52.4
click at [505, 450] on div "Con-vey - Boise Cascade - TRIAL JIB COLUMN Production Project 27233 - Con-vey -…" at bounding box center [544, 460] width 203 height 841
click at [477, 562] on div "Con-vey - Boise Cascade - TRIAL JIB COLUMN Production Project 27233 - Con-vey -…" at bounding box center [544, 460] width 203 height 841
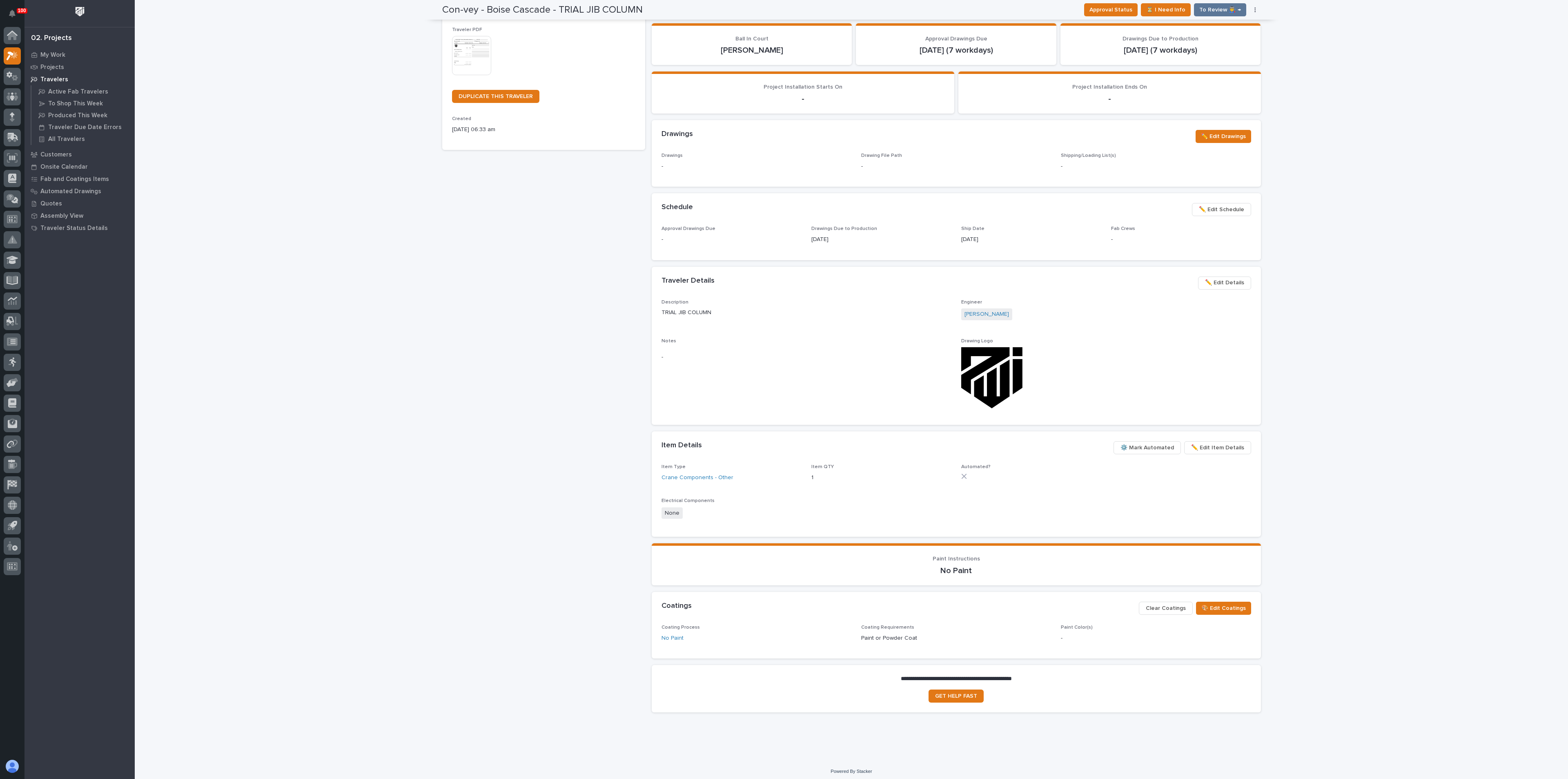
scroll to position [166, 0]
